Goal: Use online tool/utility

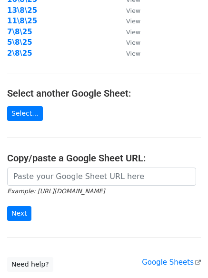
scroll to position [165, 0]
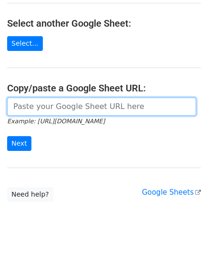
drag, startPoint x: 80, startPoint y: 106, endPoint x: 70, endPoint y: 113, distance: 11.6
click at [80, 106] on input "url" at bounding box center [101, 107] width 189 height 18
paste input "[URL][DOMAIN_NAME]"
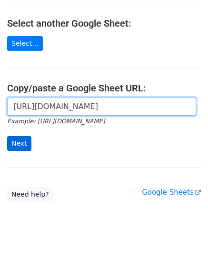
scroll to position [0, 204]
type input "[URL][DOMAIN_NAME]"
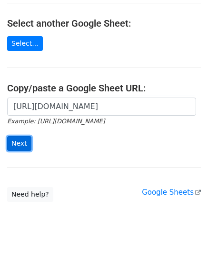
click at [11, 145] on input "Next" at bounding box center [19, 143] width 24 height 15
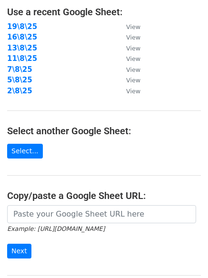
scroll to position [159, 0]
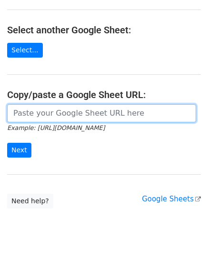
click at [47, 110] on input "url" at bounding box center [101, 113] width 189 height 18
paste input "[URL][DOMAIN_NAME]"
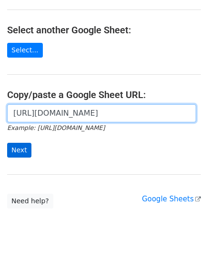
scroll to position [0, 204]
type input "[URL][DOMAIN_NAME]"
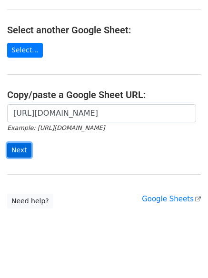
click at [20, 148] on input "Next" at bounding box center [19, 150] width 24 height 15
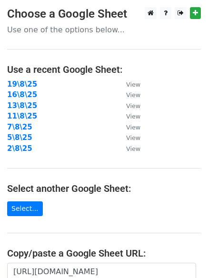
scroll to position [165, 0]
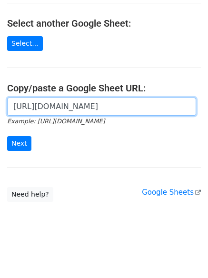
click at [44, 111] on input "[URL][DOMAIN_NAME]" at bounding box center [101, 107] width 189 height 18
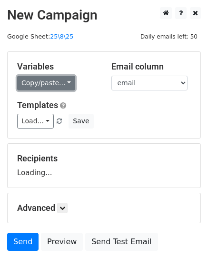
click at [19, 85] on link "Copy/paste..." at bounding box center [46, 83] width 58 height 15
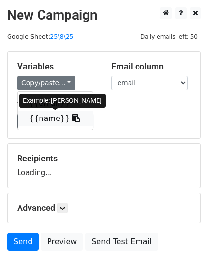
click at [44, 119] on link "{{name}}" at bounding box center [55, 118] width 75 height 15
